Goal: Task Accomplishment & Management: Manage account settings

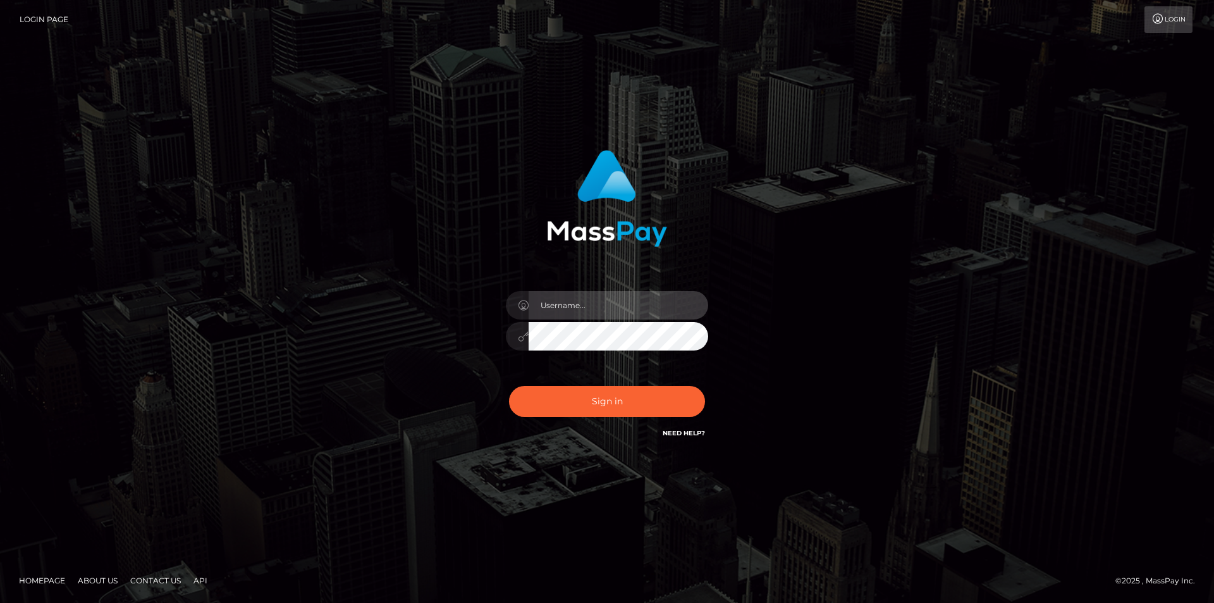
click at [596, 302] on input "text" at bounding box center [619, 305] width 180 height 28
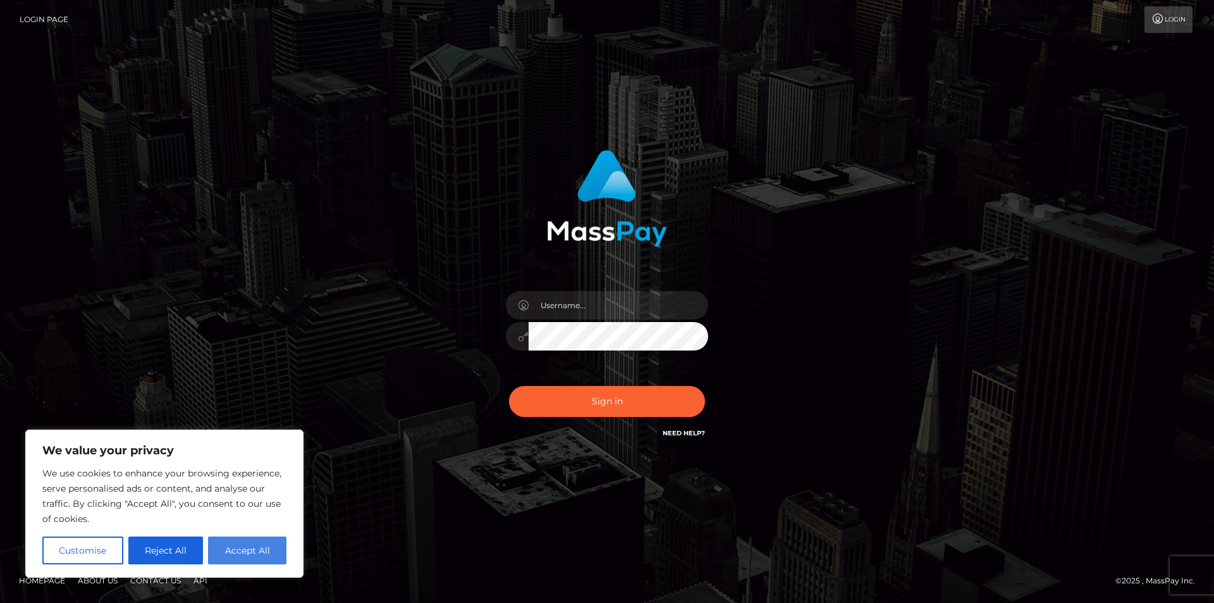
click at [240, 557] on button "Accept All" at bounding box center [247, 550] width 78 height 28
checkbox input "true"
